Goal: Book appointment/travel/reservation

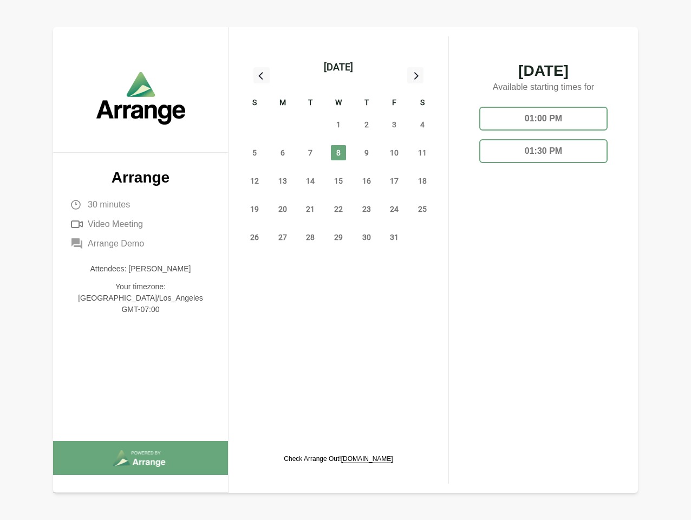
click at [338, 154] on span "8" at bounding box center [338, 152] width 15 height 15
click at [338, 67] on div "[DATE]" at bounding box center [338, 67] width 29 height 15
click at [254, 124] on div "28" at bounding box center [254, 124] width 28 height 28
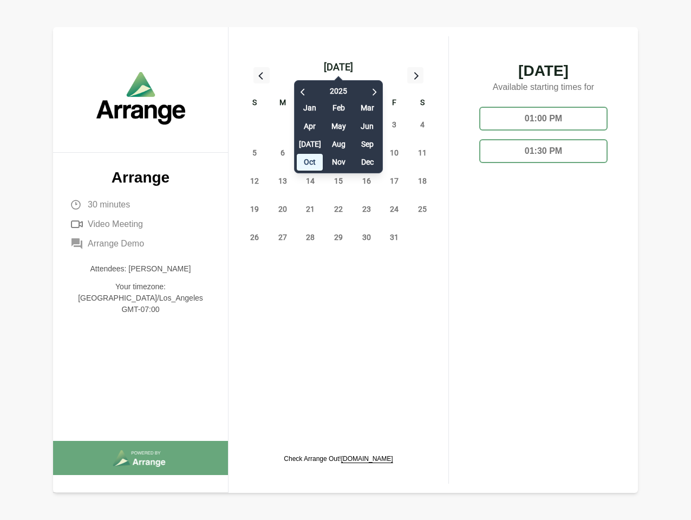
click at [283, 124] on div "29" at bounding box center [282, 124] width 28 height 28
click at [310, 124] on div "[DATE] Feb Mar Apr May Jun [DATE] Aug Sep Oct Nov Dec" at bounding box center [338, 124] width 89 height 99
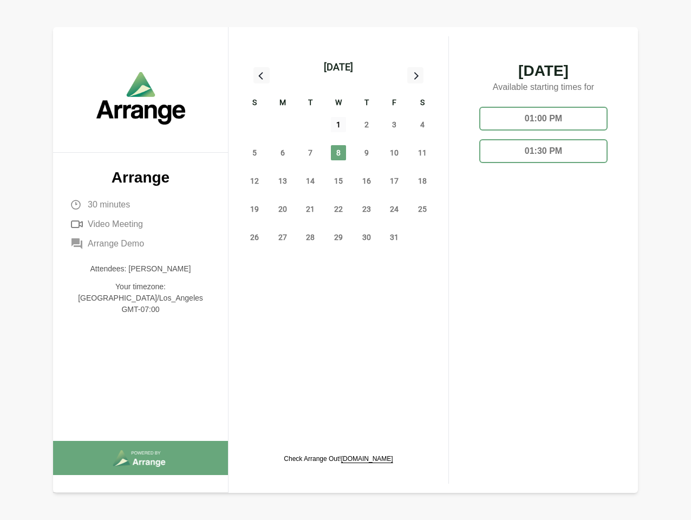
click at [338, 124] on span "1" at bounding box center [338, 124] width 15 height 15
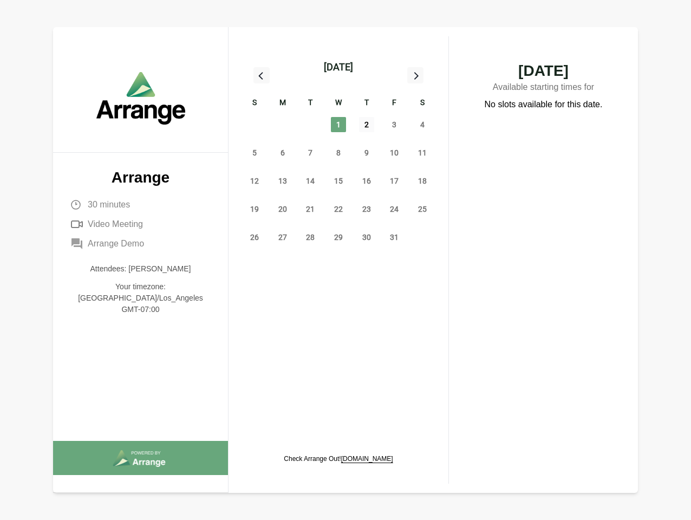
click at [366, 124] on span "2" at bounding box center [366, 124] width 15 height 15
click at [394, 124] on span "3" at bounding box center [393, 124] width 15 height 15
click at [422, 124] on span "4" at bounding box center [422, 124] width 15 height 15
click at [254, 153] on span "5" at bounding box center [254, 152] width 15 height 15
